Goal: Task Accomplishment & Management: Manage account settings

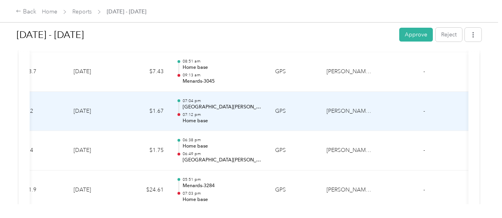
scroll to position [1360, 0]
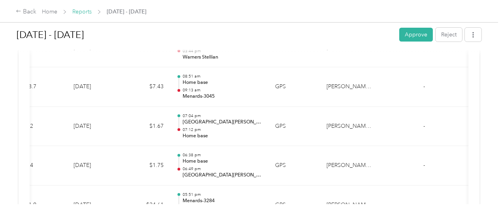
click at [83, 14] on link "Reports" at bounding box center [81, 11] width 19 height 7
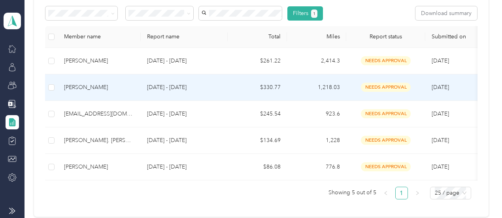
scroll to position [147, 0]
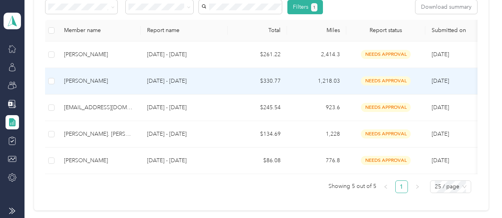
click at [187, 84] on p "[DATE] - [DATE]" at bounding box center [184, 81] width 74 height 9
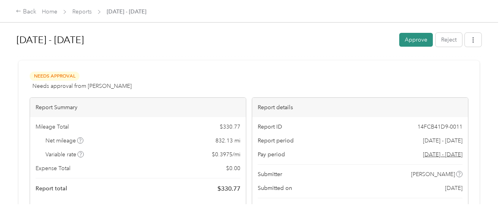
click at [418, 42] on button "Approve" at bounding box center [417, 40] width 34 height 14
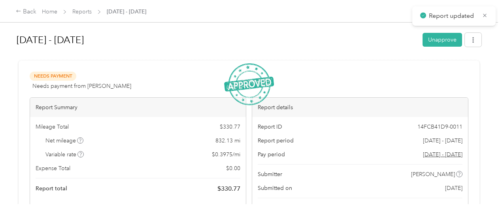
click at [241, 28] on div "[DATE] - [DATE] Unapprove" at bounding box center [249, 41] width 465 height 27
click at [84, 13] on link "Reports" at bounding box center [81, 11] width 19 height 7
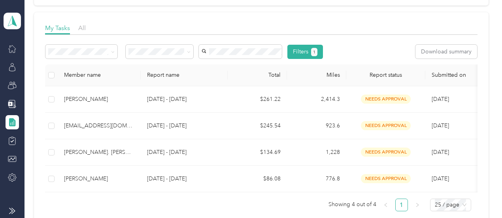
scroll to position [119, 0]
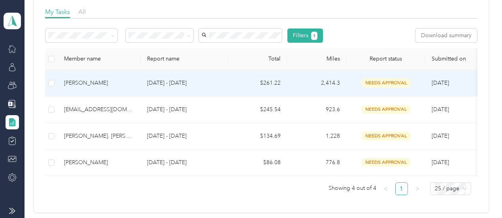
click at [273, 83] on td "$261.22" at bounding box center [257, 83] width 59 height 27
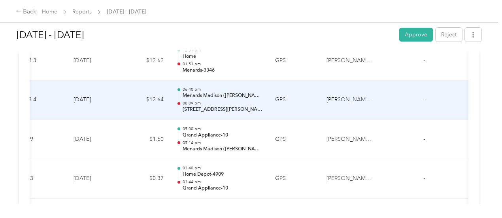
scroll to position [2611, 0]
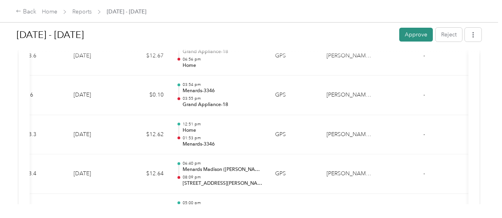
click at [420, 35] on button "Approve" at bounding box center [417, 35] width 34 height 14
click at [53, 12] on link "Home" at bounding box center [49, 11] width 15 height 7
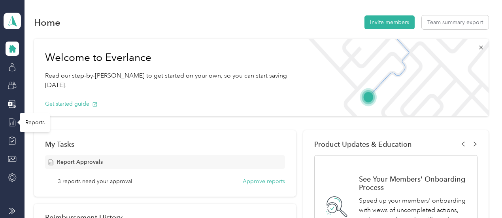
click at [12, 121] on icon at bounding box center [12, 122] width 9 height 9
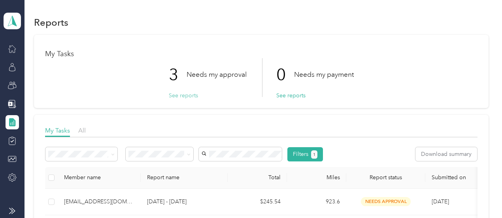
click at [183, 98] on button "See reports" at bounding box center [183, 95] width 29 height 8
click at [186, 95] on button "See reports" at bounding box center [183, 95] width 29 height 8
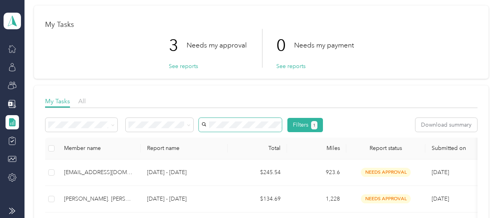
scroll to position [79, 0]
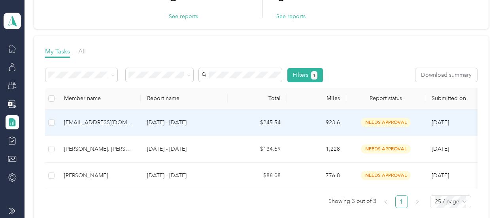
click at [118, 123] on div "[EMAIL_ADDRESS][DOMAIN_NAME]" at bounding box center [99, 122] width 70 height 9
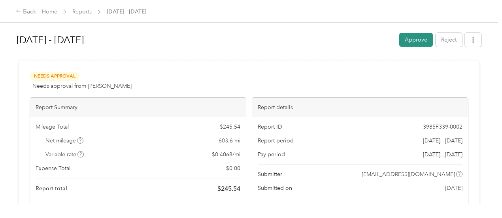
click at [415, 40] on button "Approve" at bounding box center [417, 40] width 34 height 14
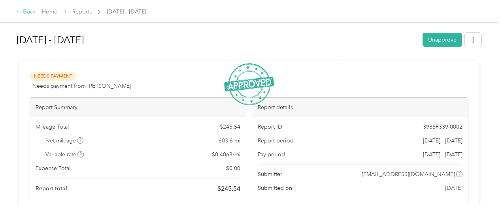
drag, startPoint x: -24, startPoint y: 74, endPoint x: 31, endPoint y: 13, distance: 82.1
click at [31, 13] on div "Back" at bounding box center [26, 11] width 21 height 9
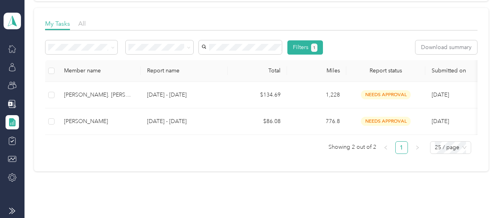
scroll to position [119, 0]
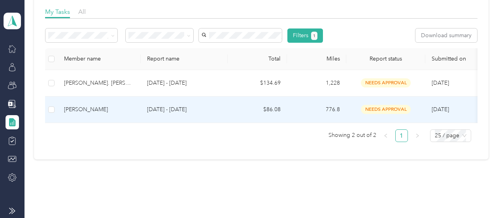
click at [97, 107] on div "[PERSON_NAME]" at bounding box center [99, 109] width 70 height 9
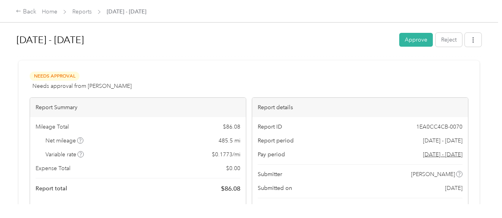
drag, startPoint x: 492, startPoint y: 68, endPoint x: 495, endPoint y: 58, distance: 10.6
click at [494, 62] on div "[DATE] - [DATE] Approve Reject Needs Approval Needs approval from [PERSON_NAME]…" at bounding box center [249, 102] width 498 height 204
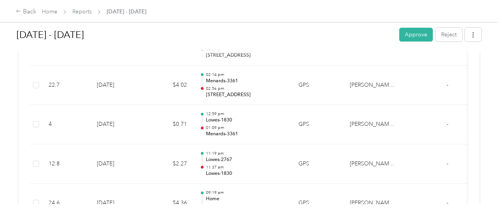
scroll to position [1558, 0]
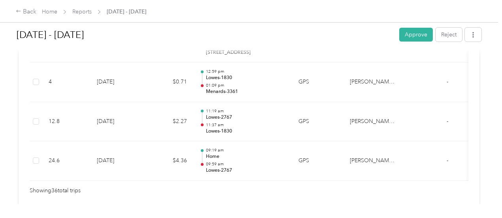
scroll to position [1478, 0]
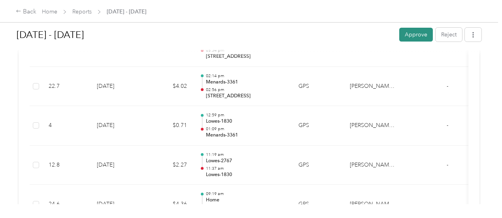
click at [415, 35] on button "Approve" at bounding box center [417, 35] width 34 height 14
click at [81, 13] on link "Reports" at bounding box center [81, 11] width 19 height 7
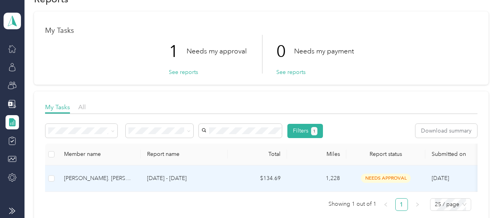
scroll to position [79, 0]
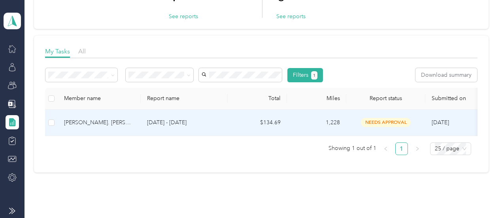
click at [169, 123] on p "[DATE] - [DATE]" at bounding box center [184, 122] width 74 height 9
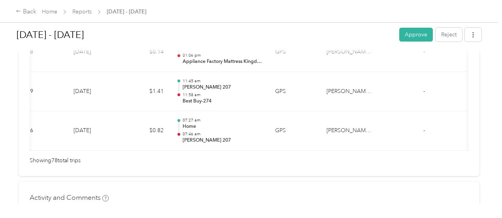
scroll to position [0, 180]
click at [405, 34] on button "Approve" at bounding box center [417, 35] width 34 height 14
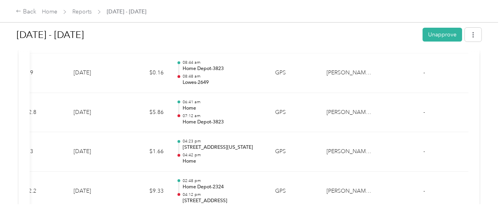
scroll to position [1939, 0]
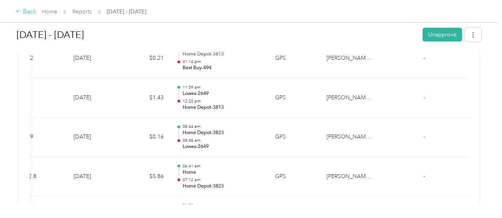
click at [35, 13] on div "Back" at bounding box center [26, 11] width 21 height 9
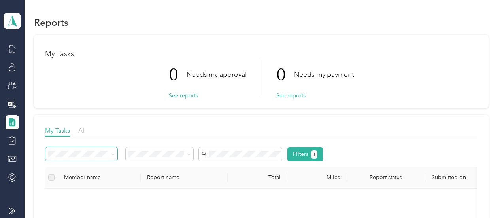
click at [113, 154] on icon at bounding box center [113, 155] width 4 height 4
click at [112, 156] on icon at bounding box center [113, 155] width 4 height 4
click at [79, 195] on div "All reports" at bounding box center [81, 195] width 61 height 8
click at [74, 178] on div "Member name" at bounding box center [99, 177] width 70 height 7
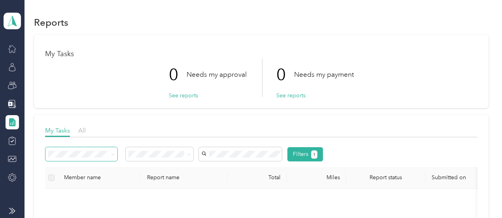
click at [100, 177] on div "Member name" at bounding box center [99, 177] width 70 height 7
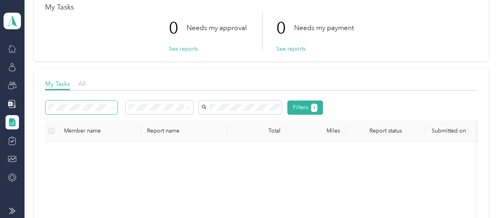
scroll to position [40, 0]
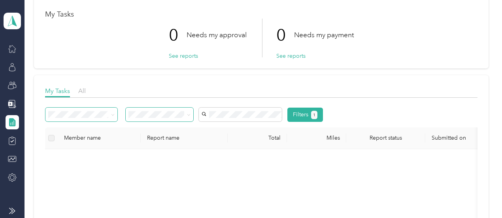
click at [189, 113] on icon at bounding box center [189, 115] width 4 height 4
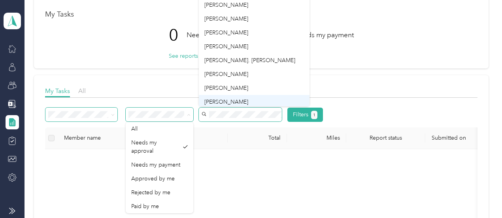
scroll to position [69, 0]
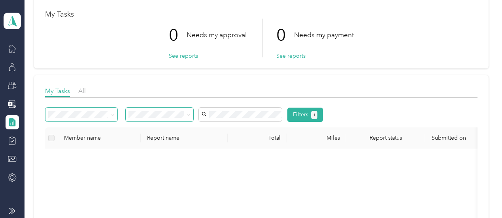
click at [239, 86] on li "[PERSON_NAME]" at bounding box center [254, 82] width 111 height 14
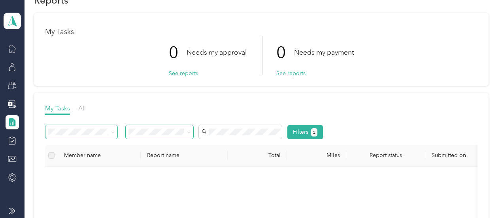
scroll to position [40, 0]
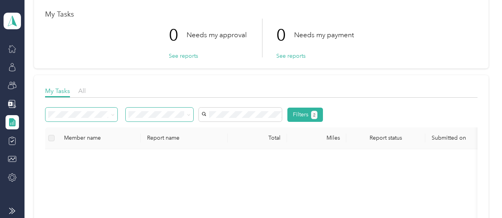
click at [114, 116] on icon at bounding box center [113, 115] width 4 height 4
click at [89, 130] on li "Variable reports" at bounding box center [81, 125] width 72 height 14
click at [114, 114] on icon at bounding box center [113, 115] width 4 height 4
click at [68, 143] on li "Fixed reports" at bounding box center [81, 141] width 72 height 14
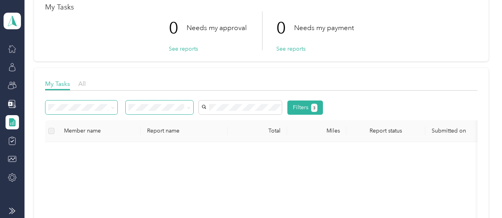
scroll to position [40, 0]
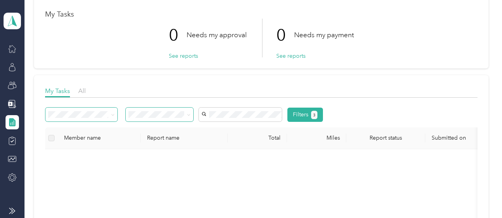
click at [191, 113] on span at bounding box center [160, 115] width 68 height 14
click at [112, 115] on icon at bounding box center [113, 115] width 4 height 4
drag, startPoint x: 398, startPoint y: 100, endPoint x: 374, endPoint y: 100, distance: 24.1
click at [390, 100] on div at bounding box center [261, 100] width 432 height 4
click at [13, 84] on icon at bounding box center [14, 86] width 4 height 4
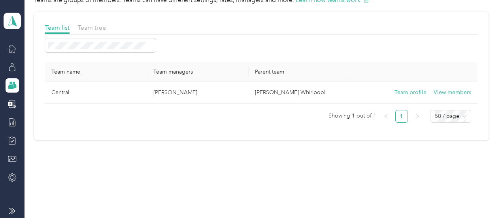
click at [14, 81] on icon at bounding box center [12, 85] width 9 height 9
